Goal: Use online tool/utility: Use online tool/utility

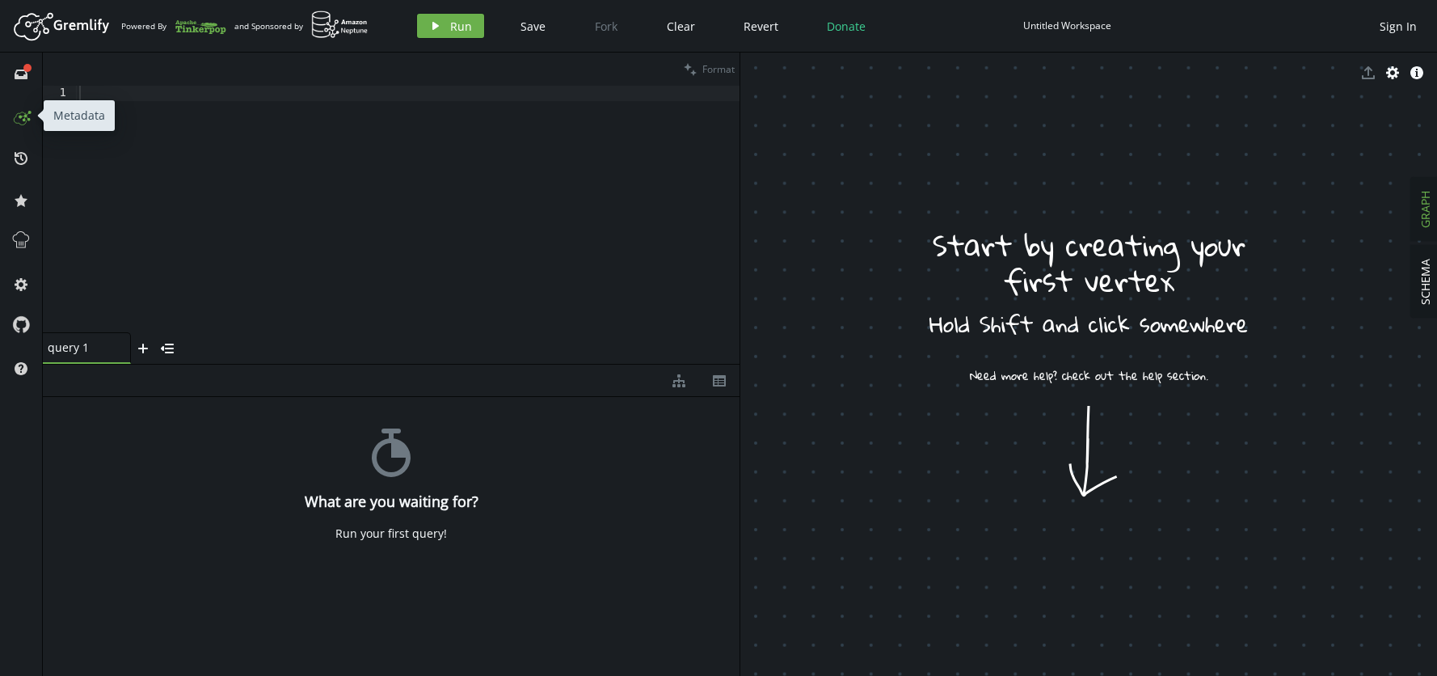
click at [21, 119] on icon at bounding box center [21, 116] width 26 height 26
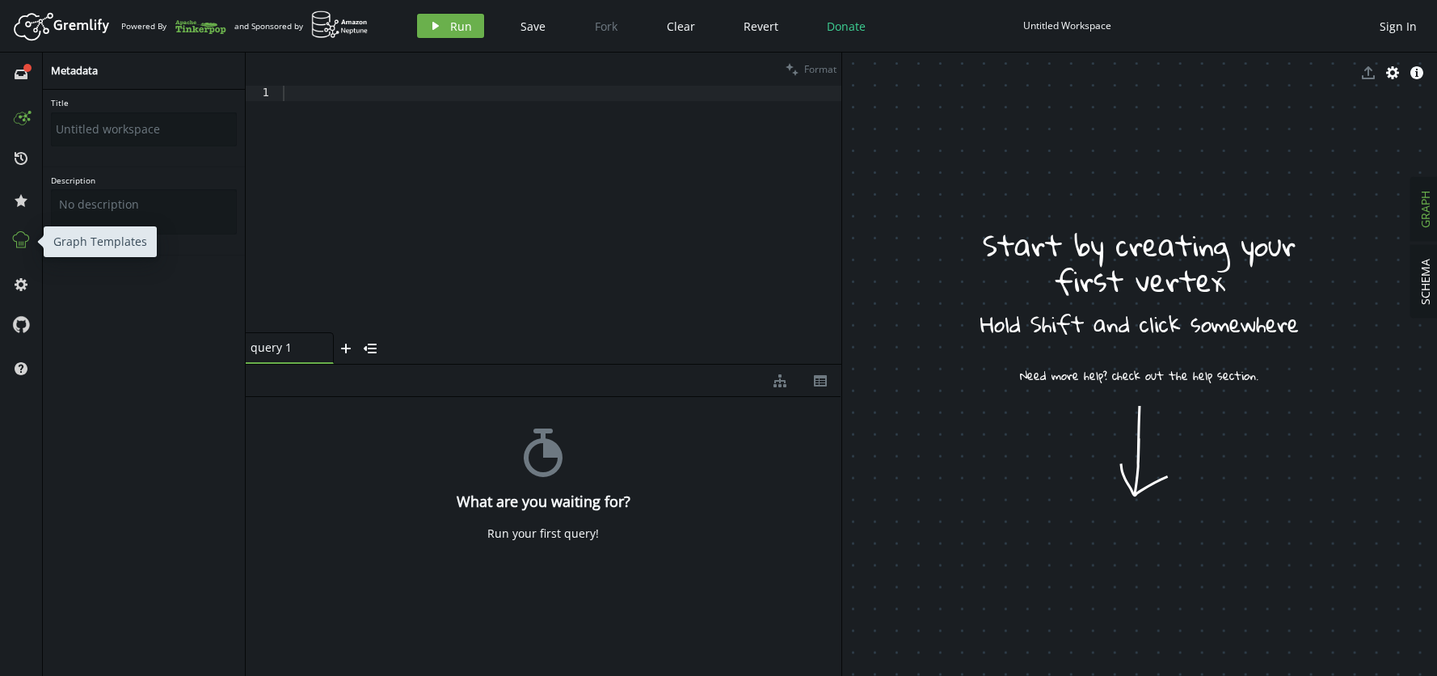
click at [25, 236] on icon at bounding box center [21, 239] width 21 height 21
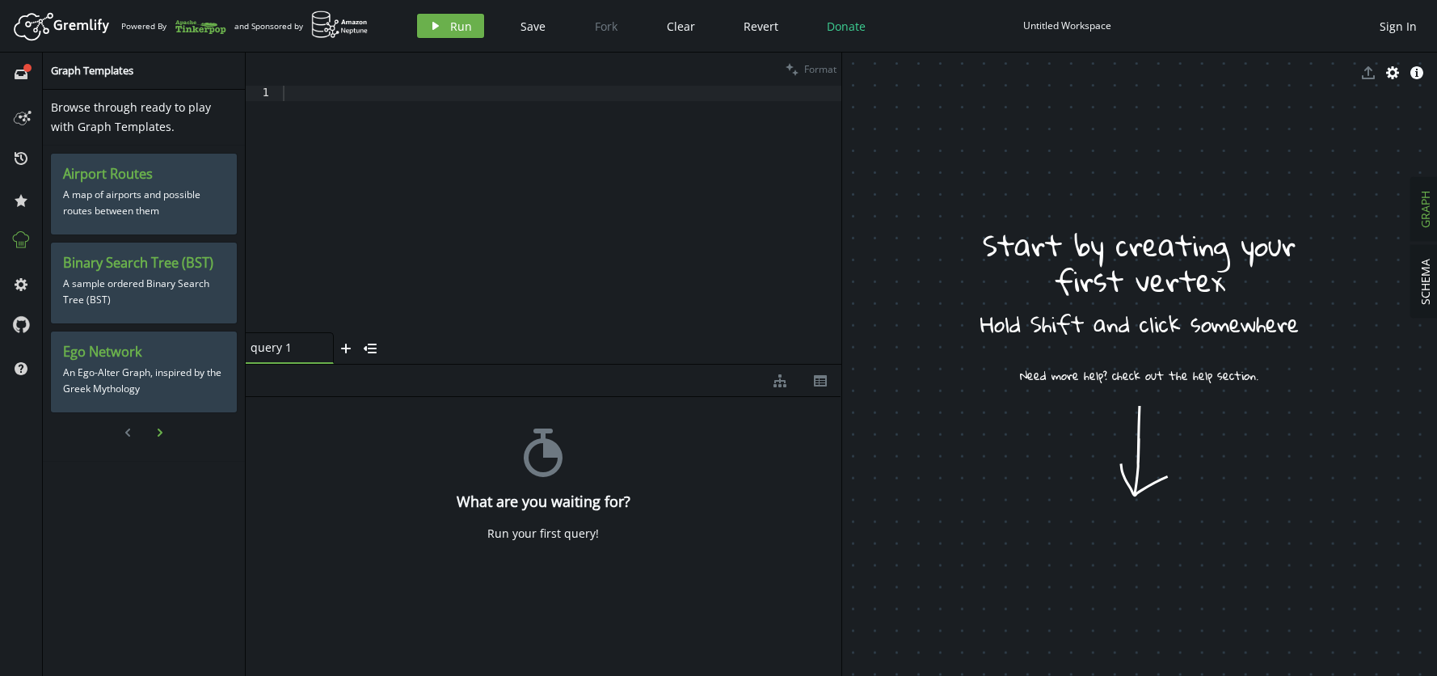
click at [158, 431] on icon "chevron-right" at bounding box center [160, 432] width 13 height 13
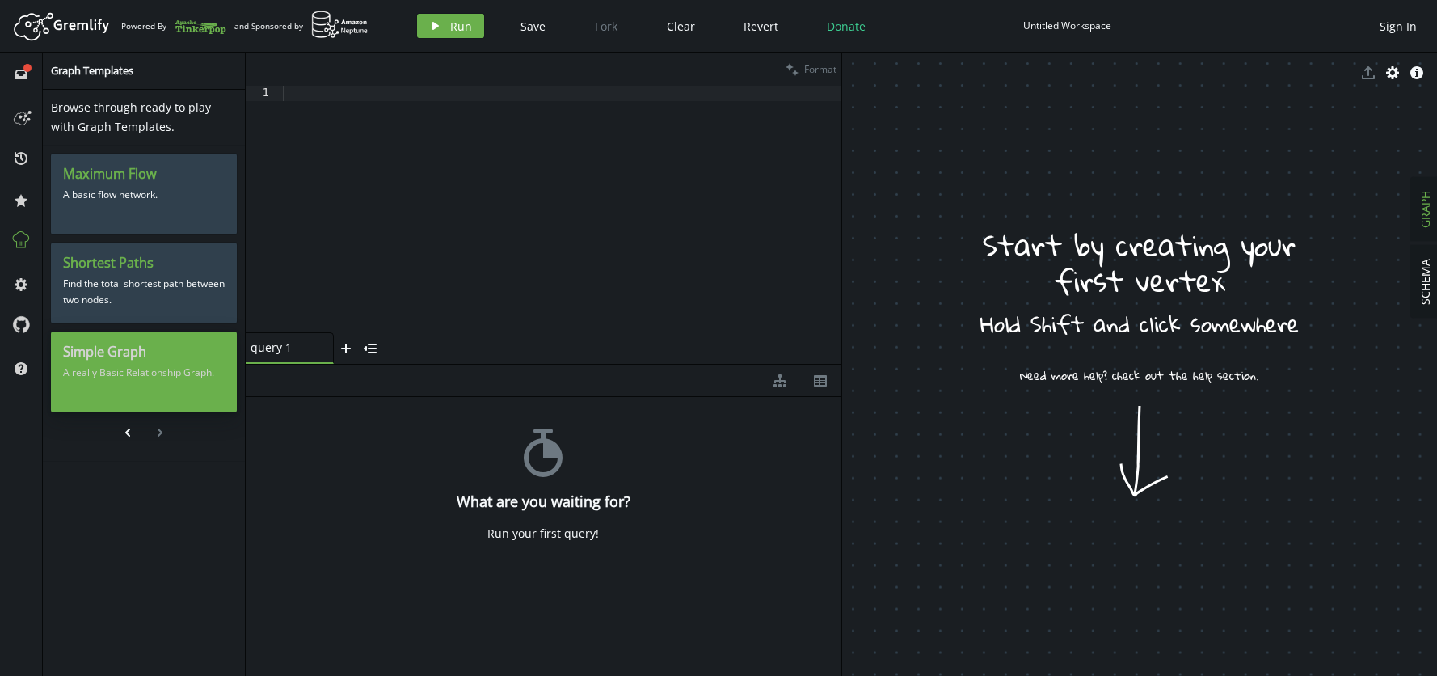
click at [136, 358] on h3 "Simple Graph" at bounding box center [144, 351] width 162 height 17
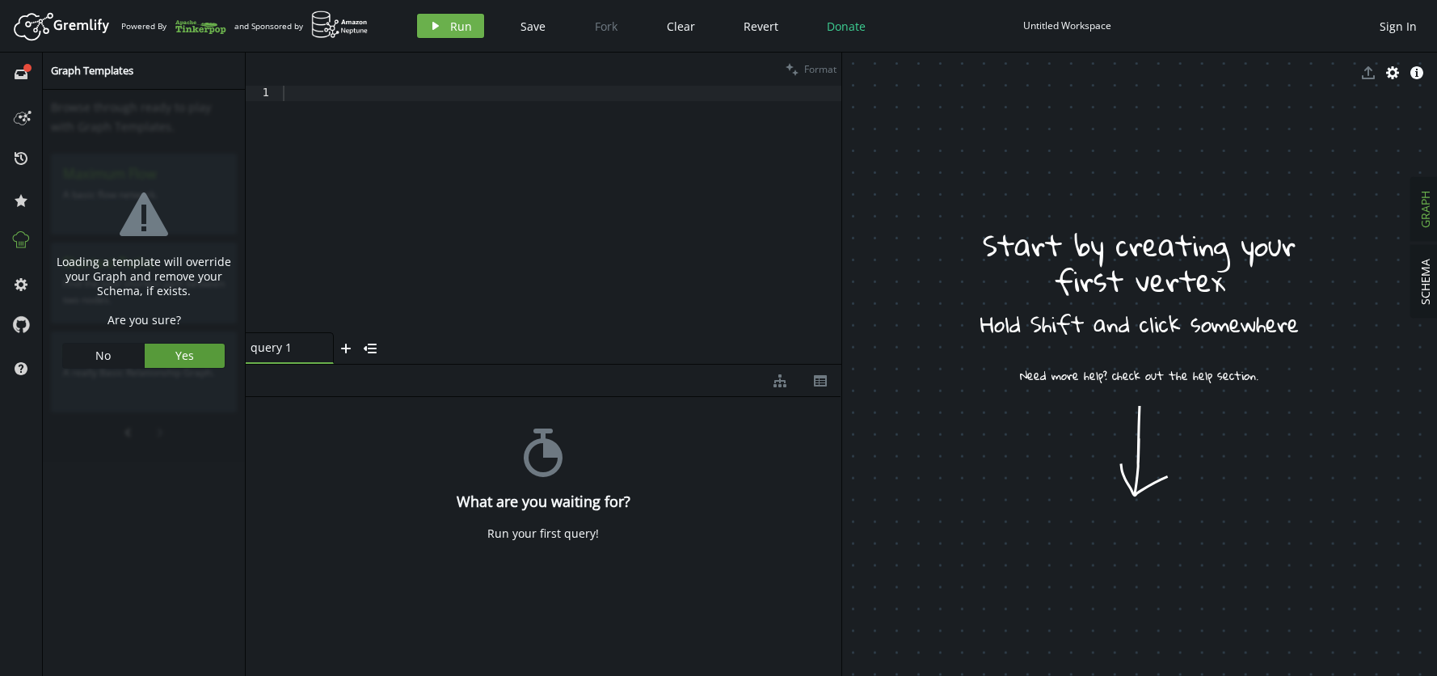
click at [195, 352] on button "Yes" at bounding box center [185, 355] width 81 height 24
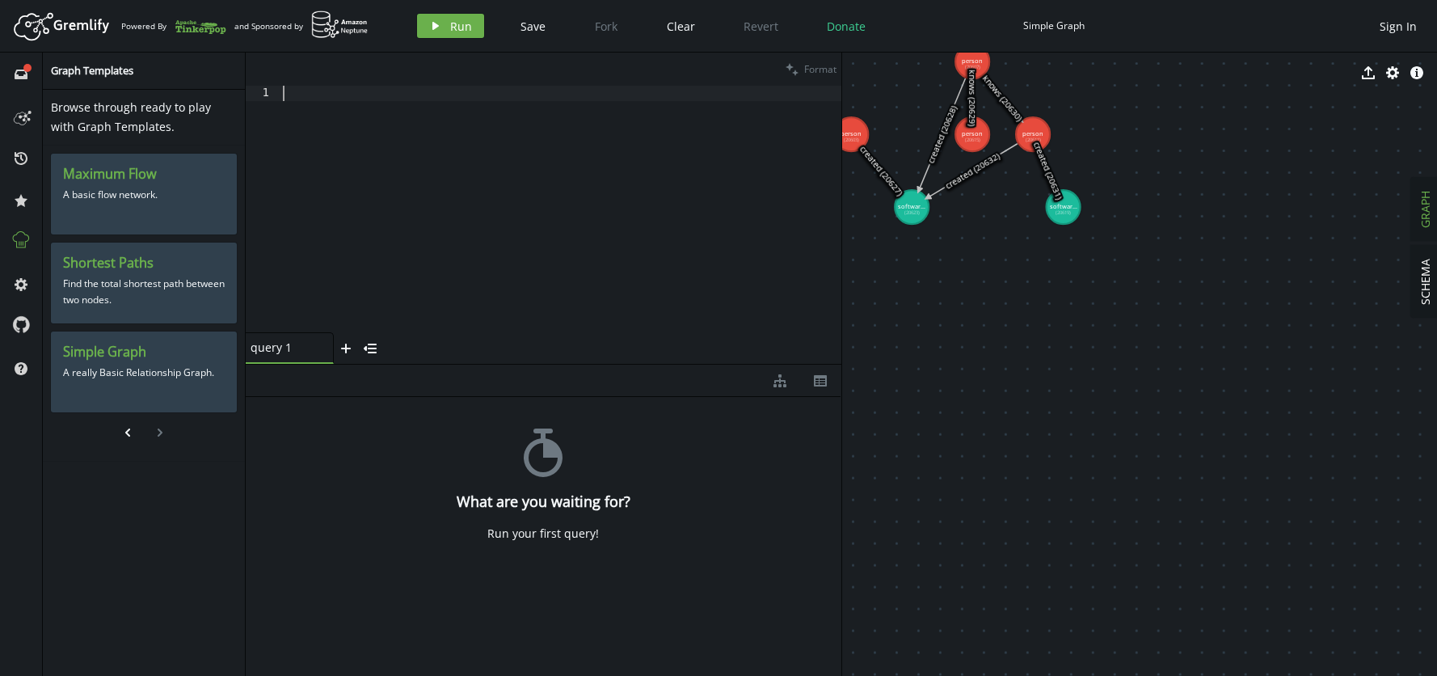
click at [358, 159] on div at bounding box center [561, 224] width 562 height 277
paste textarea "g.V().union(label().fold(), groupCount().by(label)).order(local)"
click at [435, 35] on button "play Run" at bounding box center [450, 26] width 67 height 24
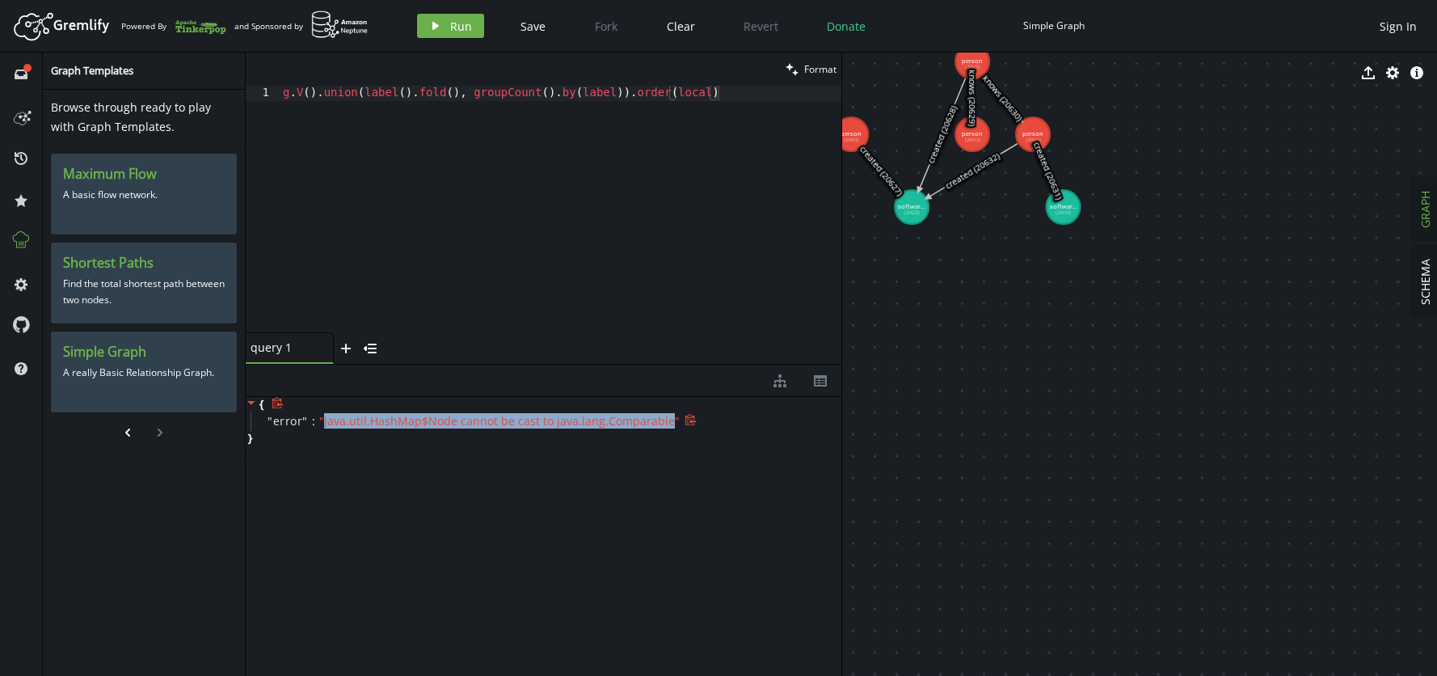
drag, startPoint x: 320, startPoint y: 424, endPoint x: 660, endPoint y: 424, distance: 340.2
click at [660, 424] on span "" java.util.HashMap$Node cannot be cast to java.lang.Comparable "" at bounding box center [499, 420] width 360 height 15
copy span "java.util.HashMap$Node cannot be cast to java.lang.Comparable"
click at [472, 92] on div "g . V ( ) . union ( label ( ) . fold ( ) , groupCount ( ) . by ( label )) . ord…" at bounding box center [561, 224] width 562 height 277
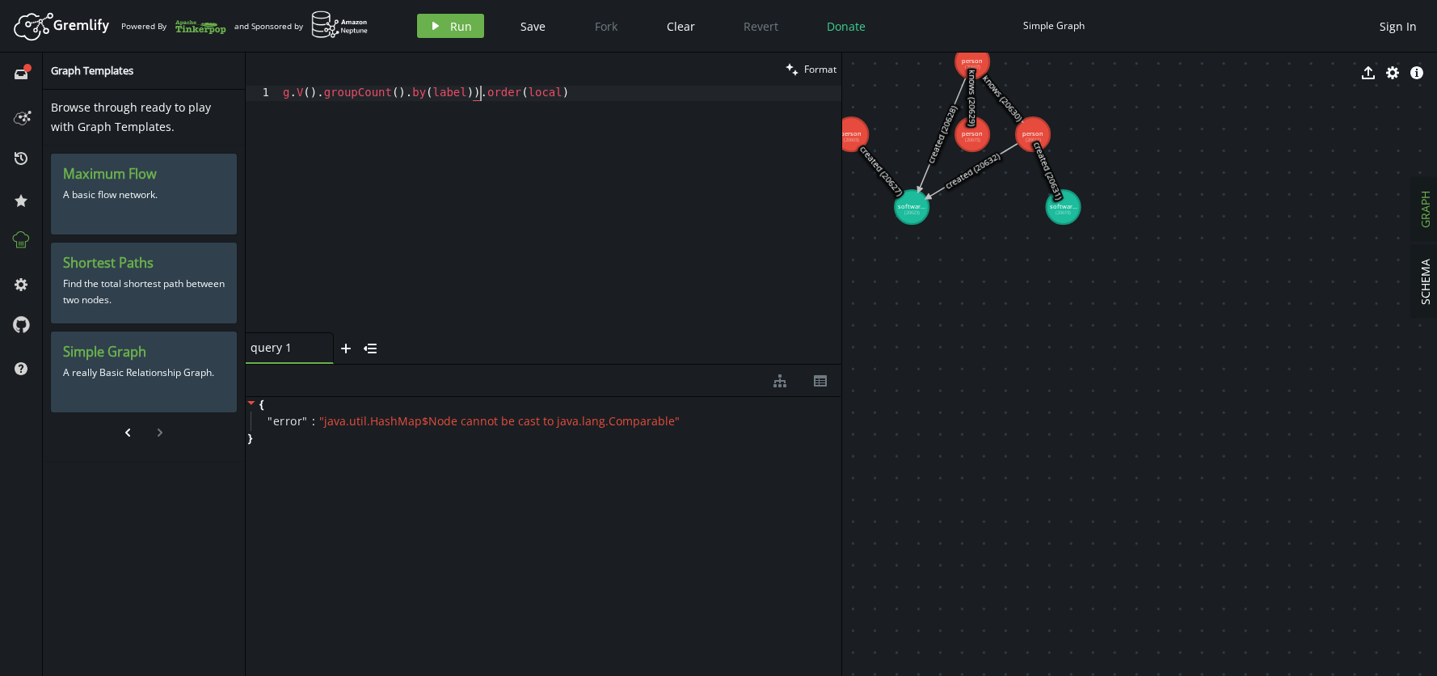
click at [482, 93] on div "g . V ( ) . groupCount ( ) . by ( label )) . order ( local )" at bounding box center [561, 224] width 562 height 277
click at [432, 25] on icon "button" at bounding box center [435, 26] width 6 height 8
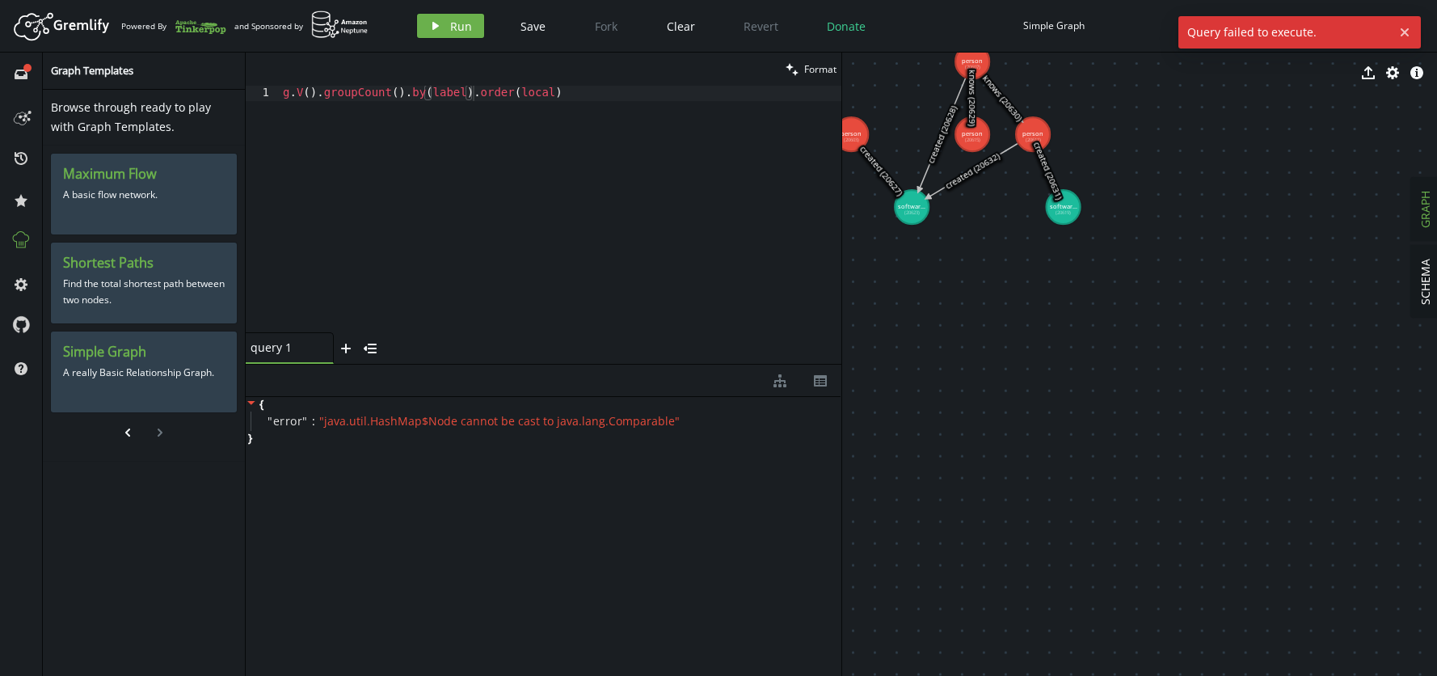
click at [576, 92] on div "g . V ( ) . groupCount ( ) . by ( label ) . order ( local )" at bounding box center [561, 224] width 562 height 277
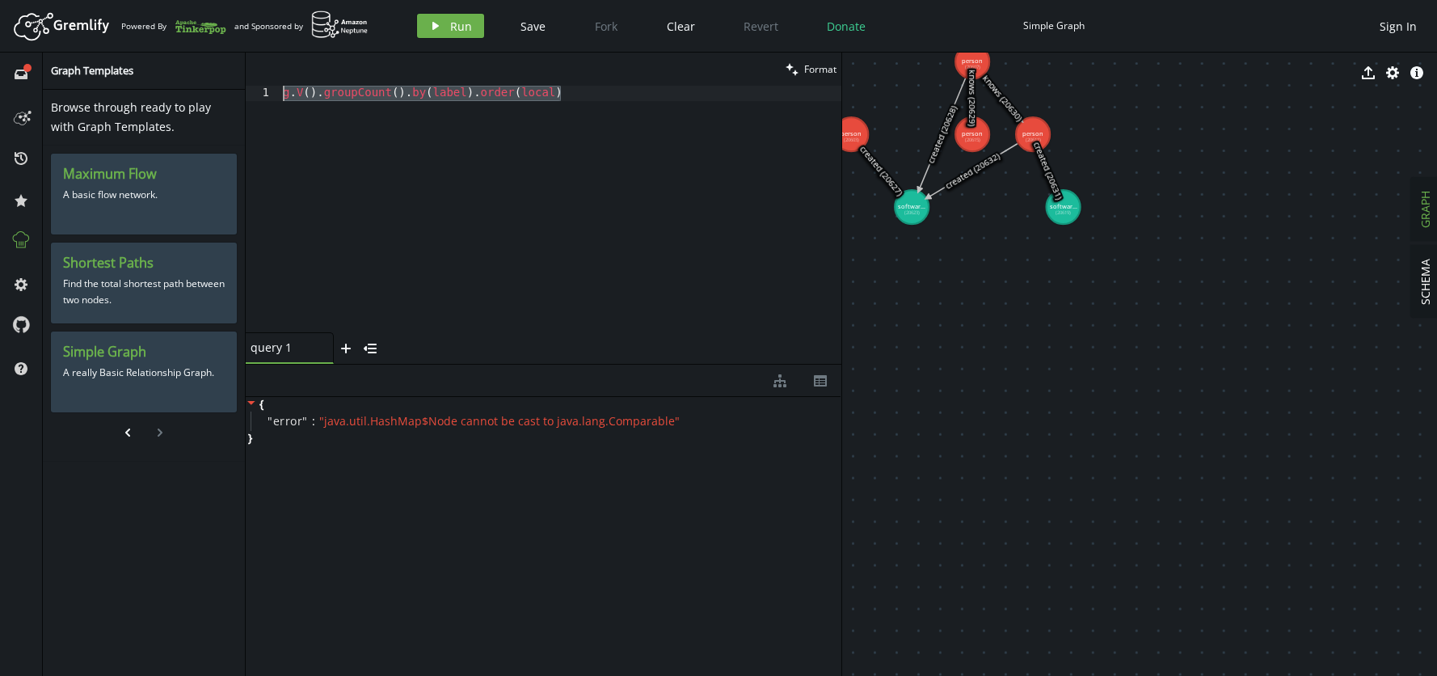
click at [474, 95] on div "g . V ( ) . groupCount ( ) . by ( label ) . order ( local )" at bounding box center [561, 224] width 562 height 277
click at [441, 21] on button "play Run" at bounding box center [450, 26] width 67 height 24
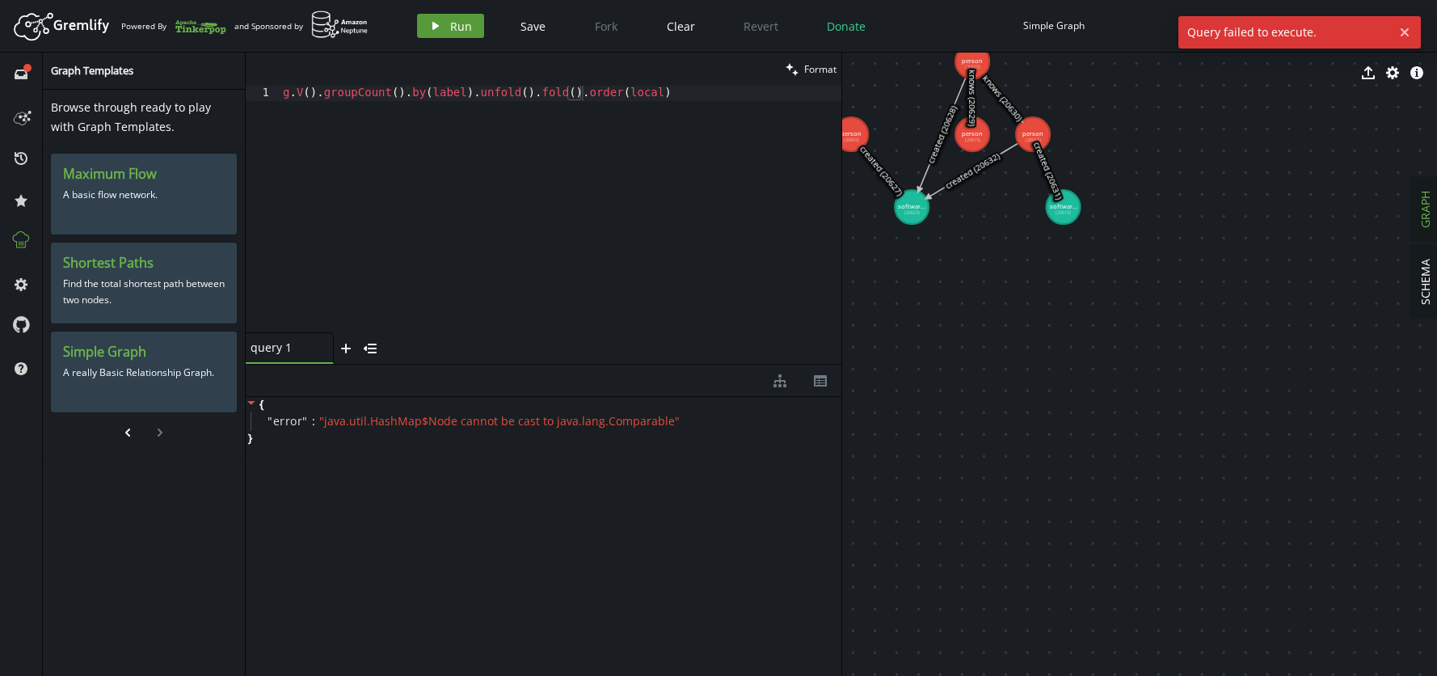
click at [444, 23] on button "play Run" at bounding box center [450, 26] width 67 height 24
click at [584, 93] on div "g . V ( ) . groupCount ( ) . by ( label ) . unfold ( ) . fold ( ) . order ( loc…" at bounding box center [561, 224] width 562 height 277
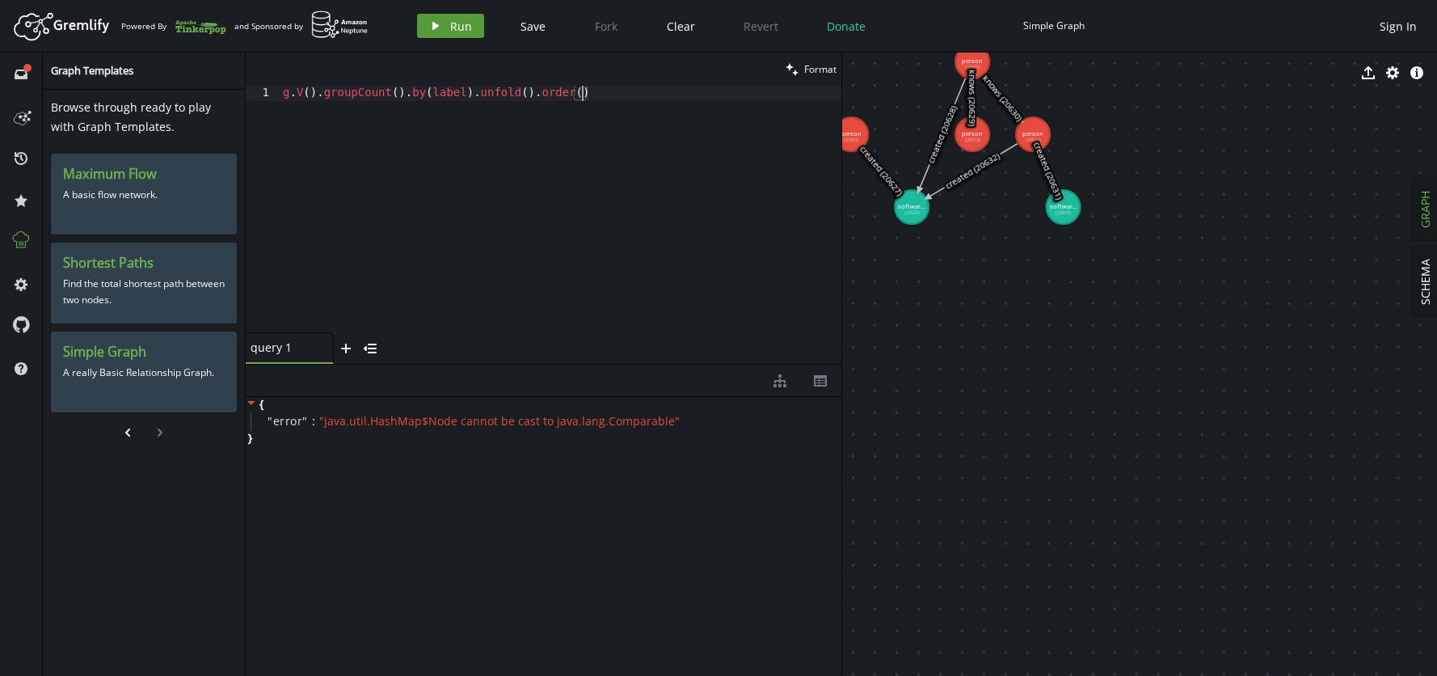
click at [465, 23] on span "Run" at bounding box center [461, 26] width 22 height 15
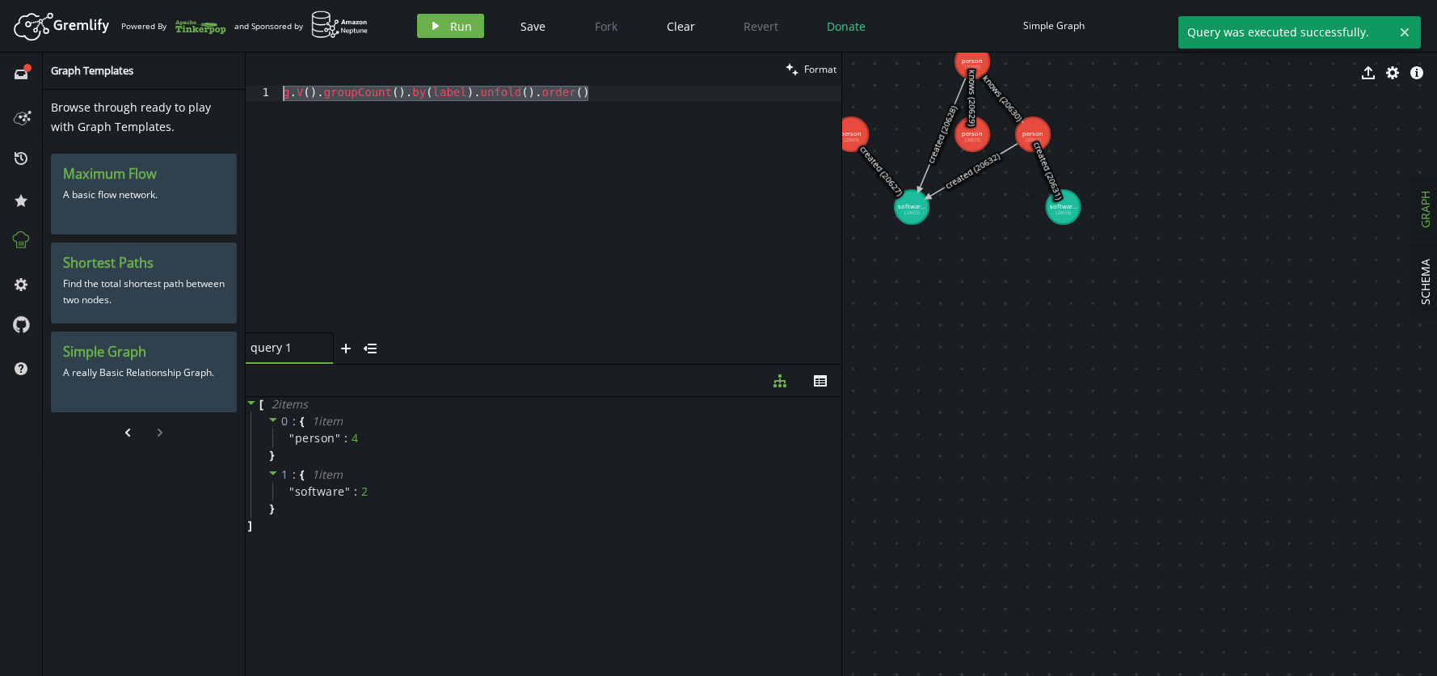
drag, startPoint x: 595, startPoint y: 98, endPoint x: 229, endPoint y: 82, distance: 366.4
click at [229, 82] on div "full-circle inbox history star cog help Graph Templates Browse through ready to…" at bounding box center [718, 364] width 1437 height 623
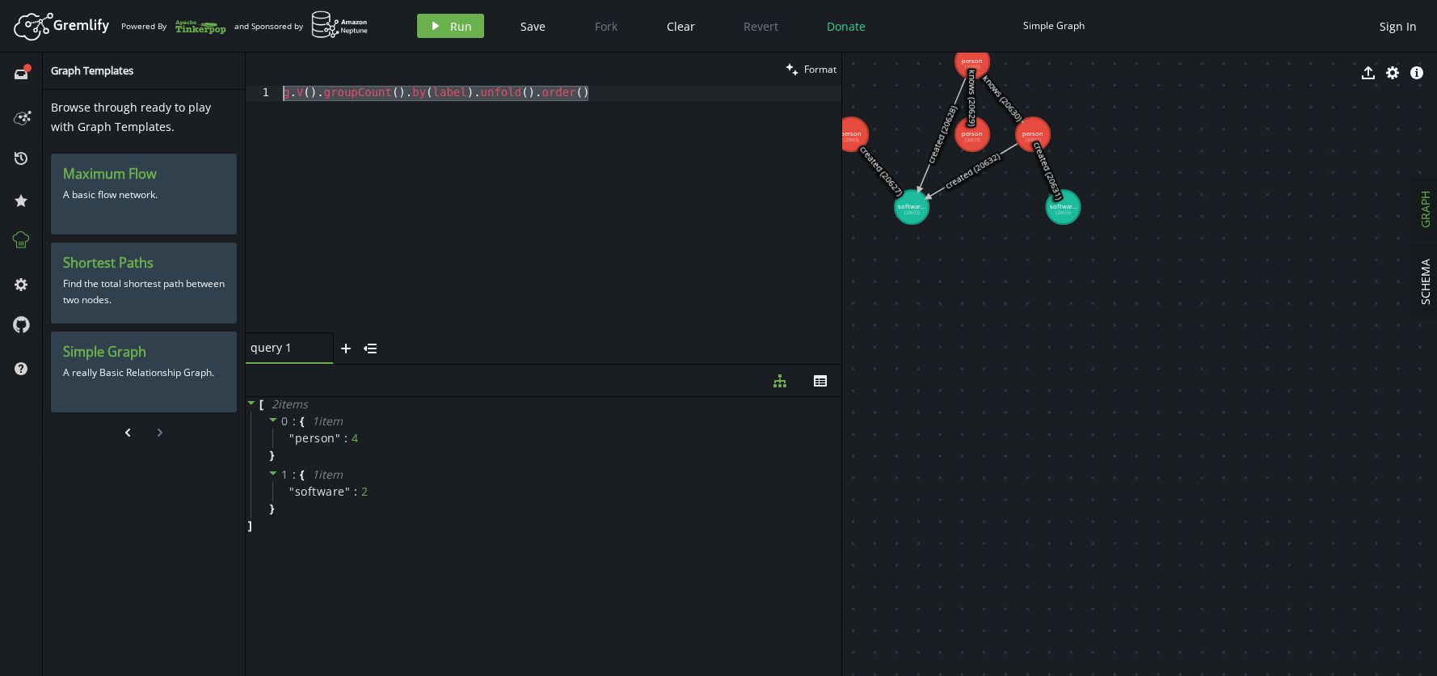
click at [463, 129] on div "g . V ( ) . groupCount ( ) . by ( label ) . unfold ( ) . order ( )" at bounding box center [561, 224] width 562 height 277
type textarea "g.V().union(label().fold(), groupCount().by(label)).order(local)"
